Goal: Information Seeking & Learning: Compare options

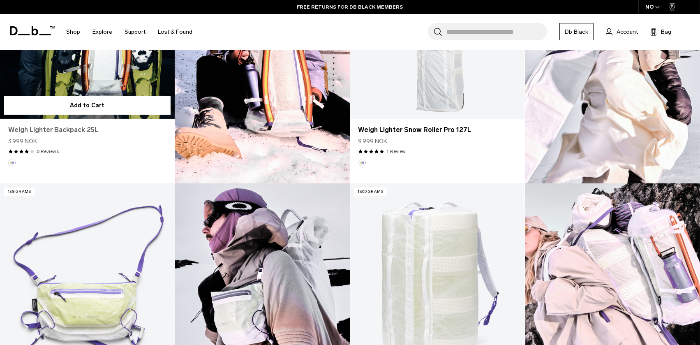
scroll to position [329, 0]
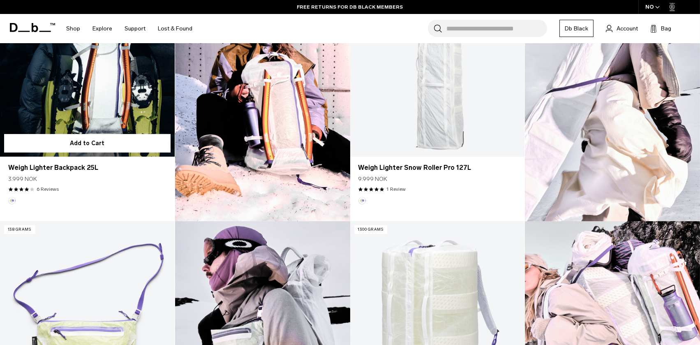
click at [56, 109] on link "Weigh Lighter Backpack 25L" at bounding box center [87, 60] width 175 height 194
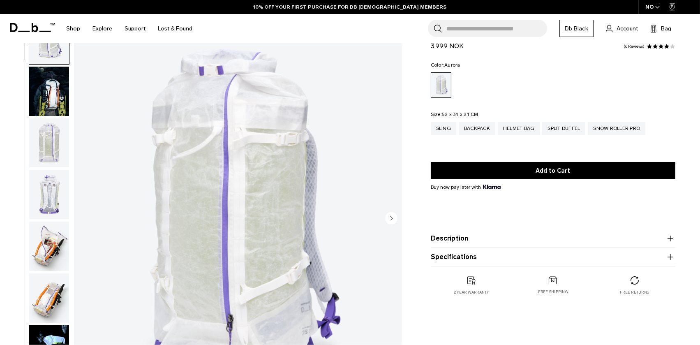
click at [50, 127] on img "button" at bounding box center [49, 142] width 40 height 49
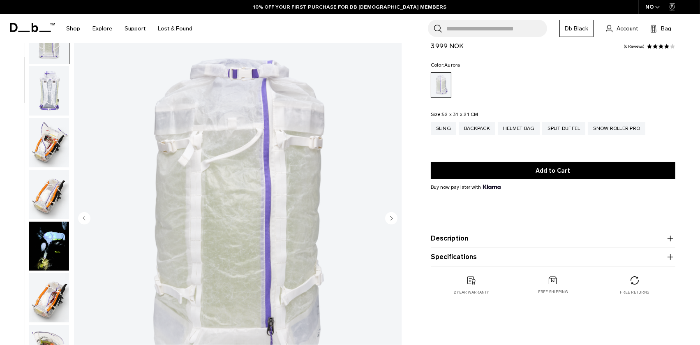
click at [48, 146] on img "button" at bounding box center [49, 142] width 40 height 49
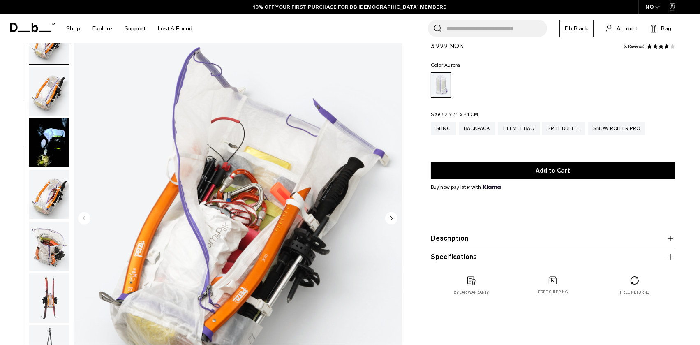
click at [48, 146] on img "button" at bounding box center [49, 142] width 40 height 49
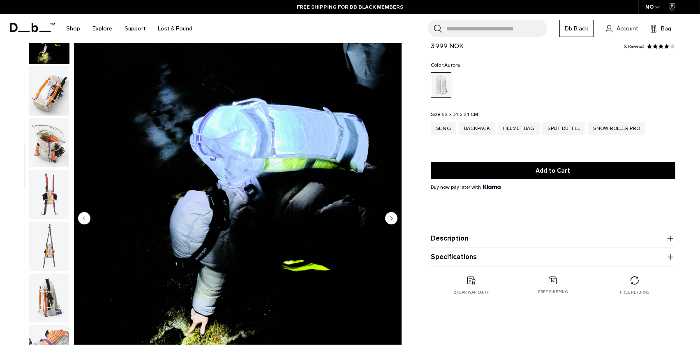
click at [49, 155] on img "button" at bounding box center [49, 142] width 40 height 49
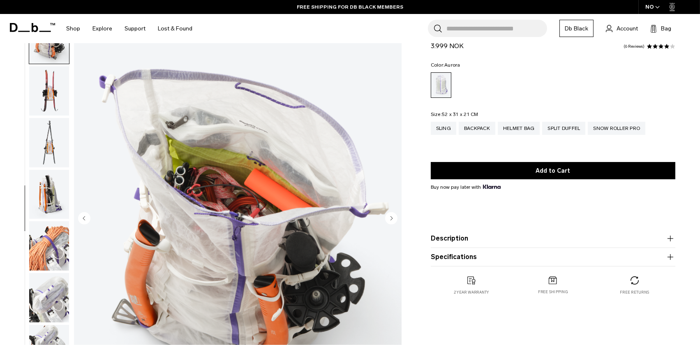
click at [52, 178] on img "button" at bounding box center [49, 194] width 40 height 49
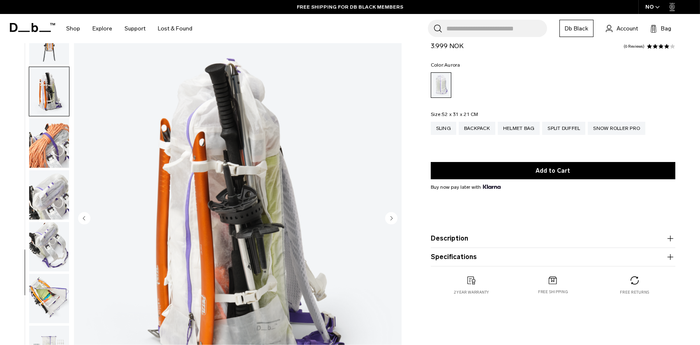
scroll to position [521, 0]
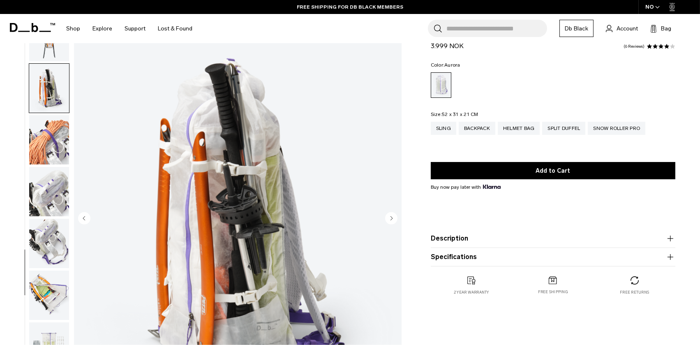
click at [53, 186] on img "button" at bounding box center [49, 191] width 40 height 49
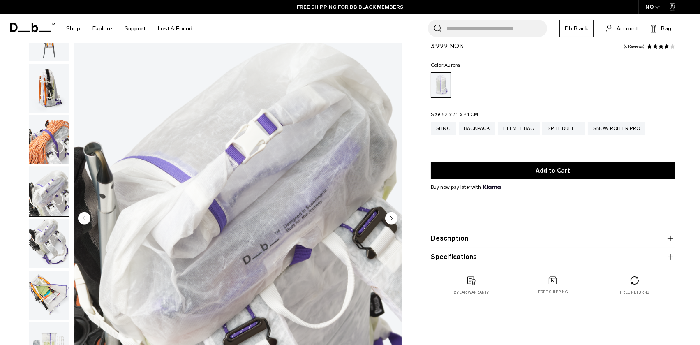
click at [54, 216] on button "button" at bounding box center [49, 192] width 41 height 50
click at [54, 224] on img "button" at bounding box center [49, 243] width 40 height 49
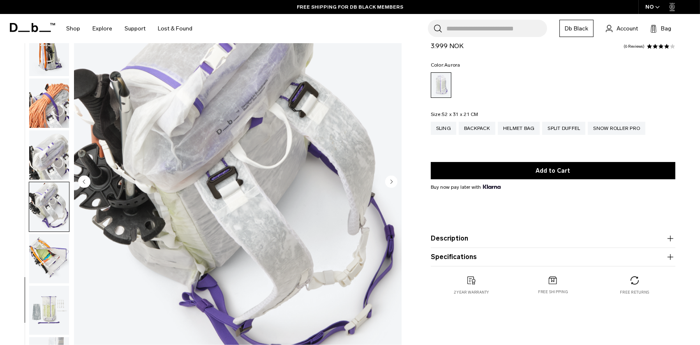
scroll to position [123, 0]
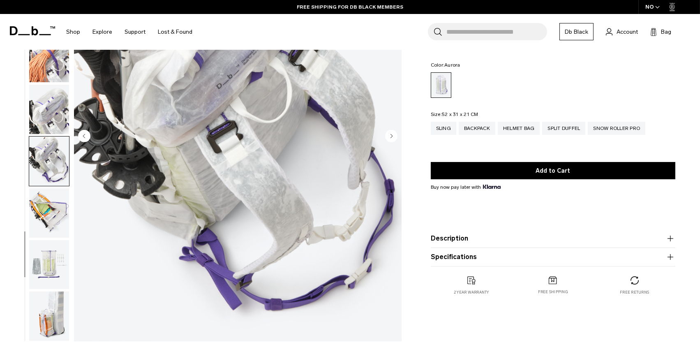
click at [465, 244] on product-accordion "Description Crafted from translucent ALUULA Graflyte™ with an unparalleled stre…" at bounding box center [553, 238] width 245 height 19
click at [461, 236] on button "Description" at bounding box center [553, 239] width 245 height 10
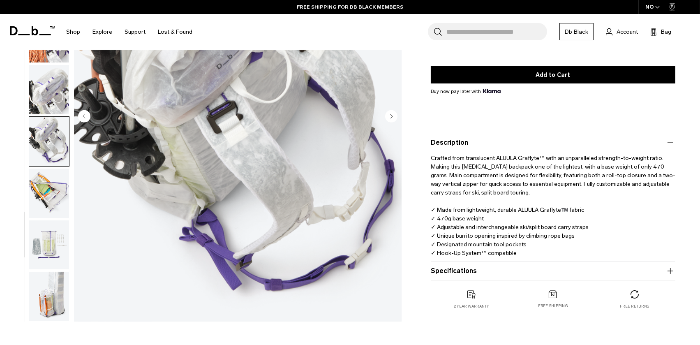
scroll to position [165, 0]
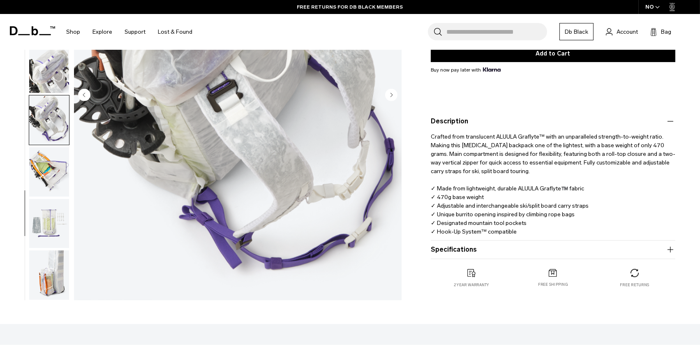
click at [459, 252] on button "Specifications" at bounding box center [553, 250] width 245 height 10
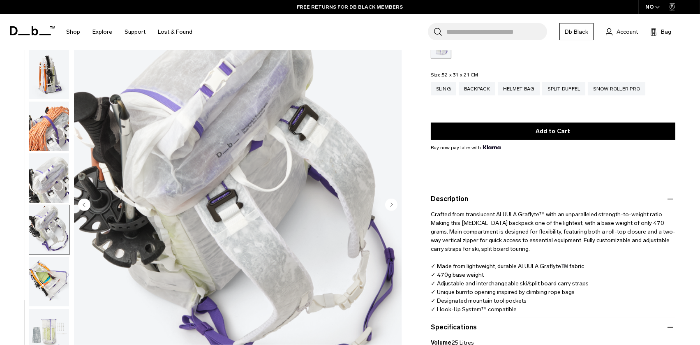
scroll to position [41, 0]
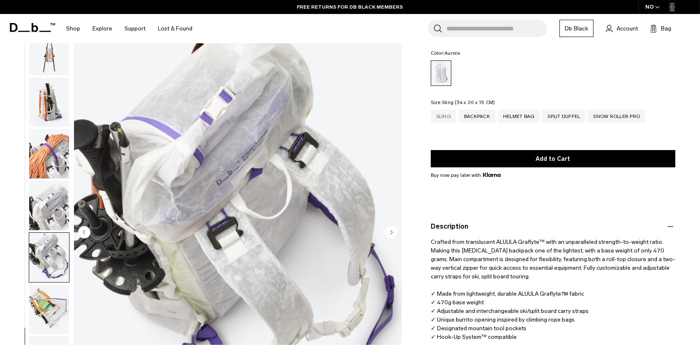
click at [444, 118] on div "Sling" at bounding box center [443, 116] width 25 height 13
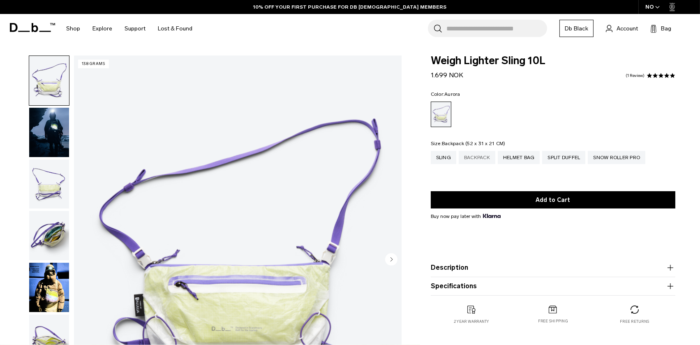
click at [484, 155] on div "Backpack" at bounding box center [477, 157] width 37 height 13
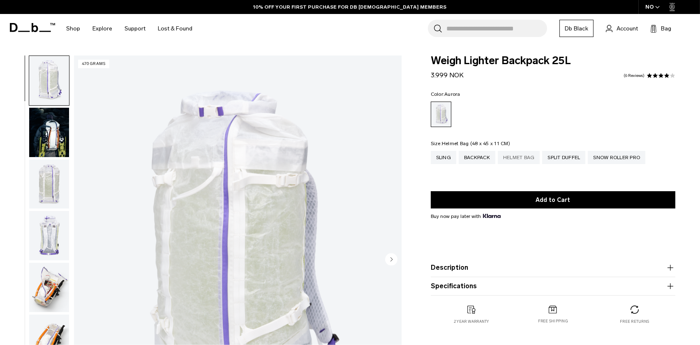
click at [530, 156] on div "Helmet Bag" at bounding box center [519, 157] width 42 height 13
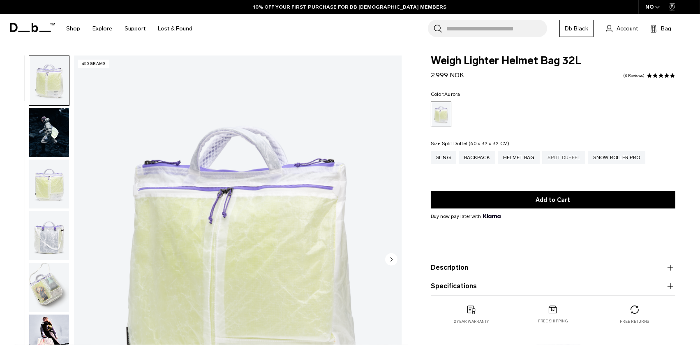
click at [577, 161] on div "Split Duffel" at bounding box center [563, 157] width 43 height 13
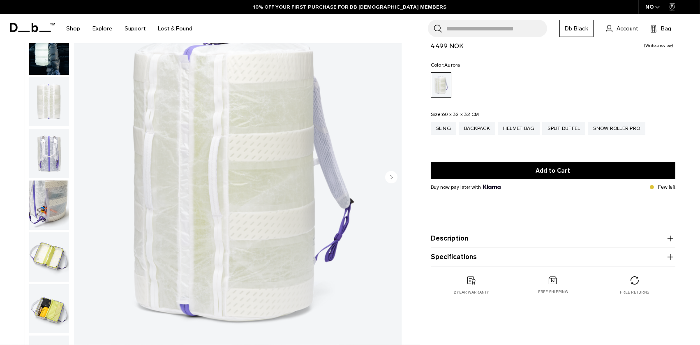
click at [455, 238] on button "Description" at bounding box center [553, 239] width 245 height 10
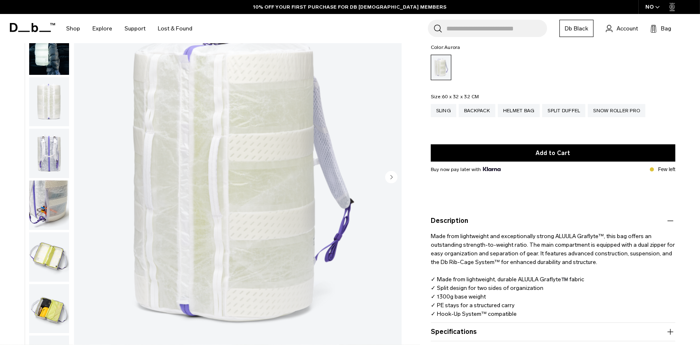
scroll to position [165, 0]
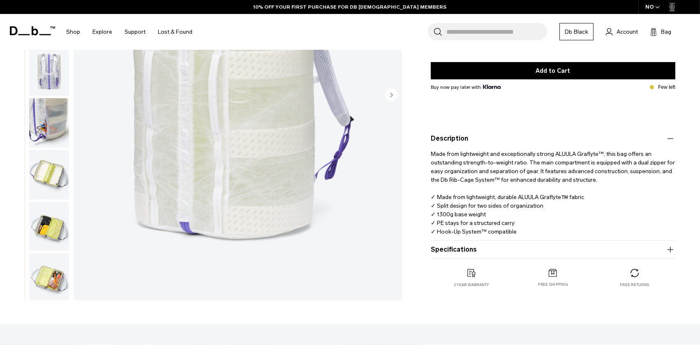
click at [452, 252] on button "Specifications" at bounding box center [553, 250] width 245 height 10
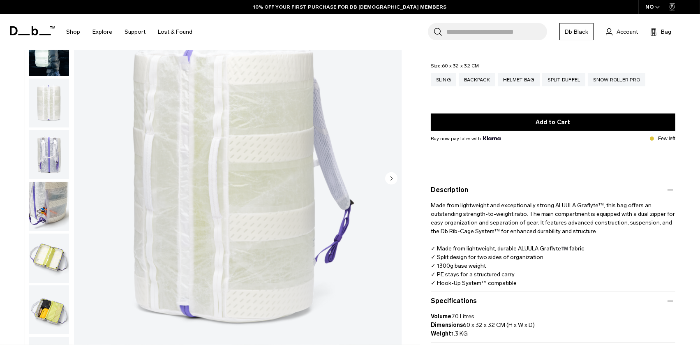
scroll to position [0, 0]
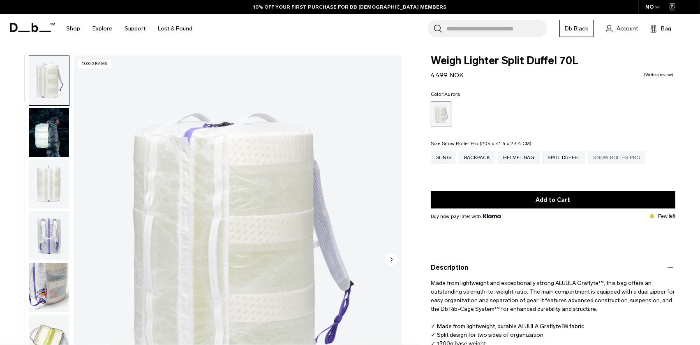
click at [612, 158] on div "Snow Roller Pro" at bounding box center [617, 157] width 58 height 13
